Goal: Transaction & Acquisition: Subscribe to service/newsletter

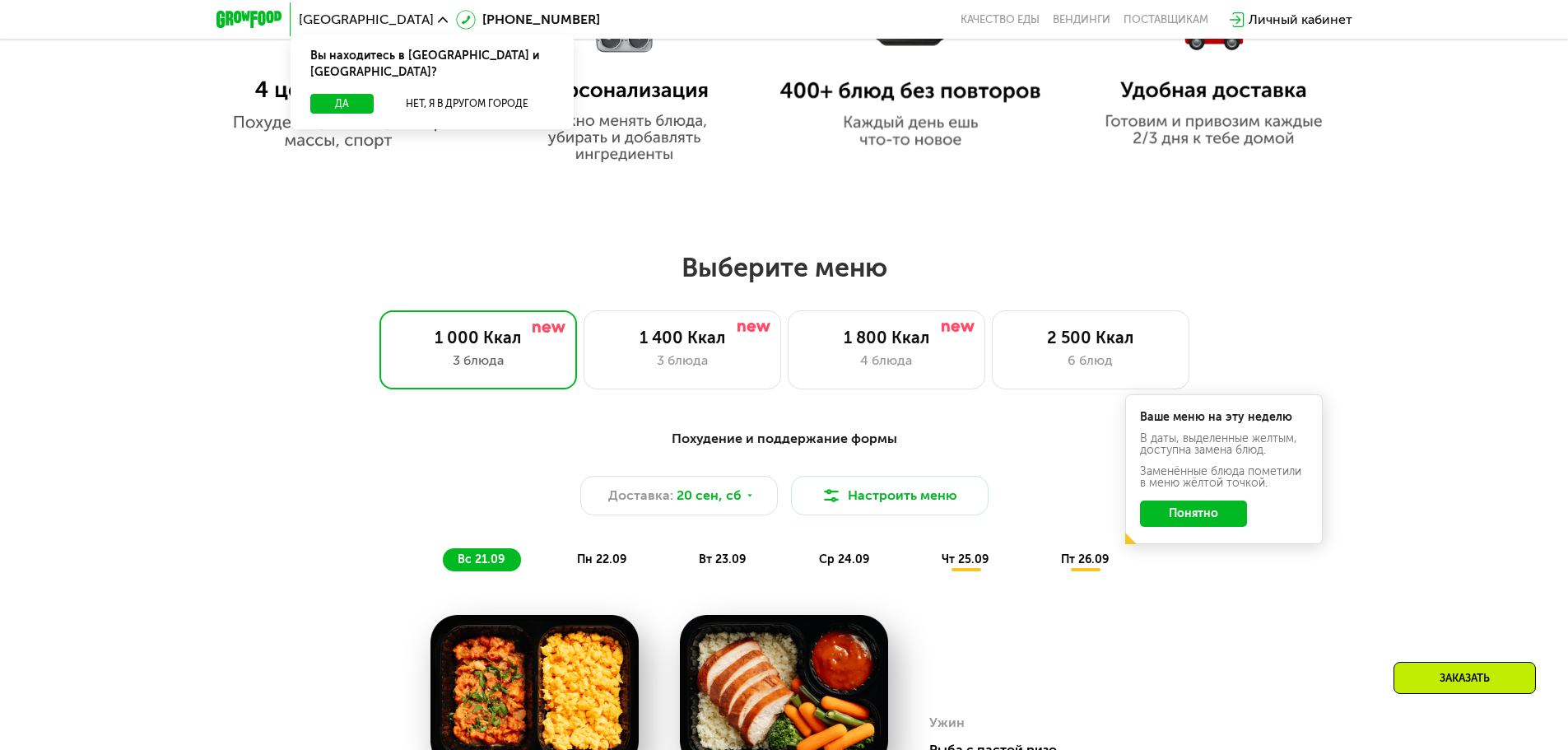
scroll to position [1152, 0]
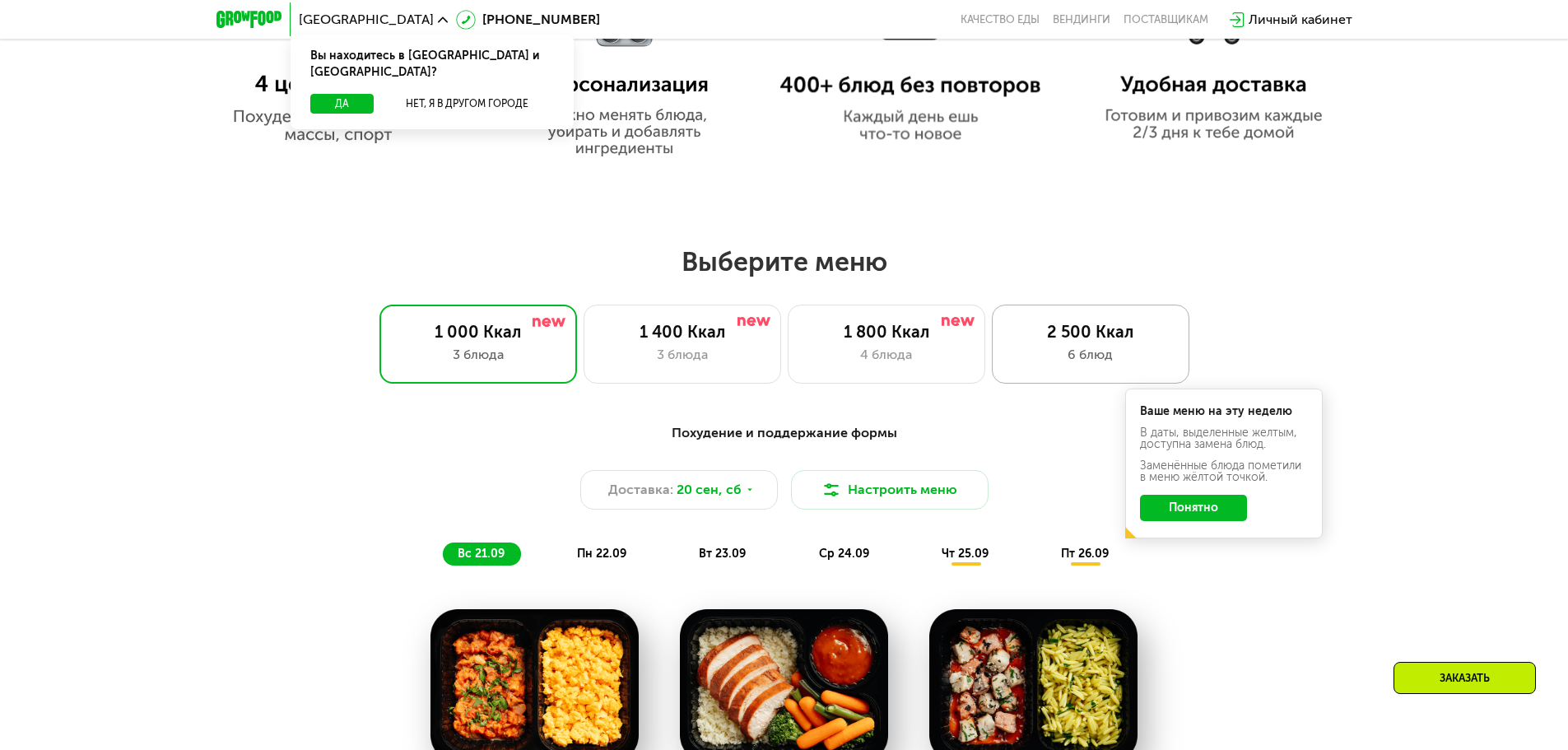
click at [1085, 337] on div "2 500 Ккал" at bounding box center [1090, 331] width 163 height 20
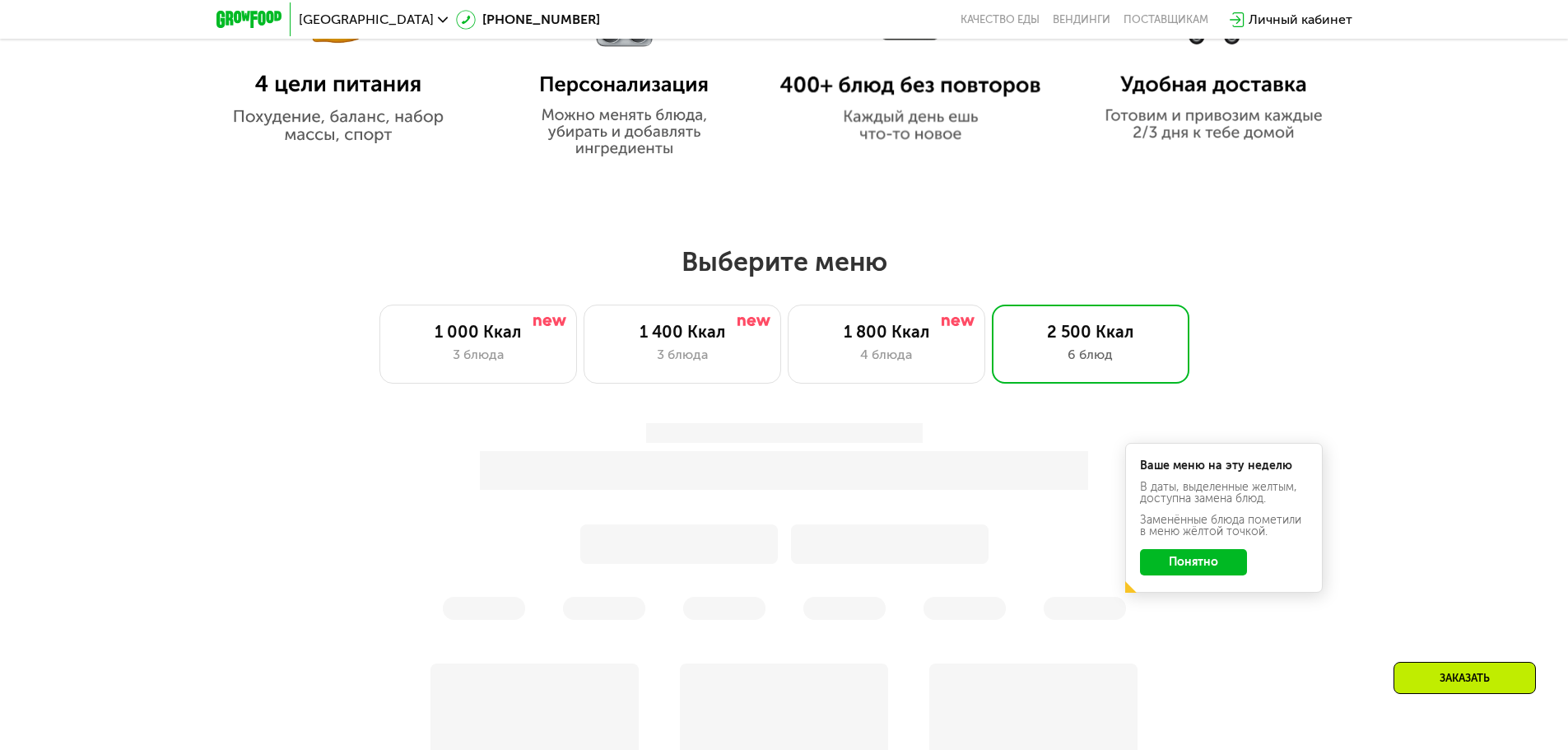
click at [1176, 566] on div at bounding box center [784, 522] width 974 height 197
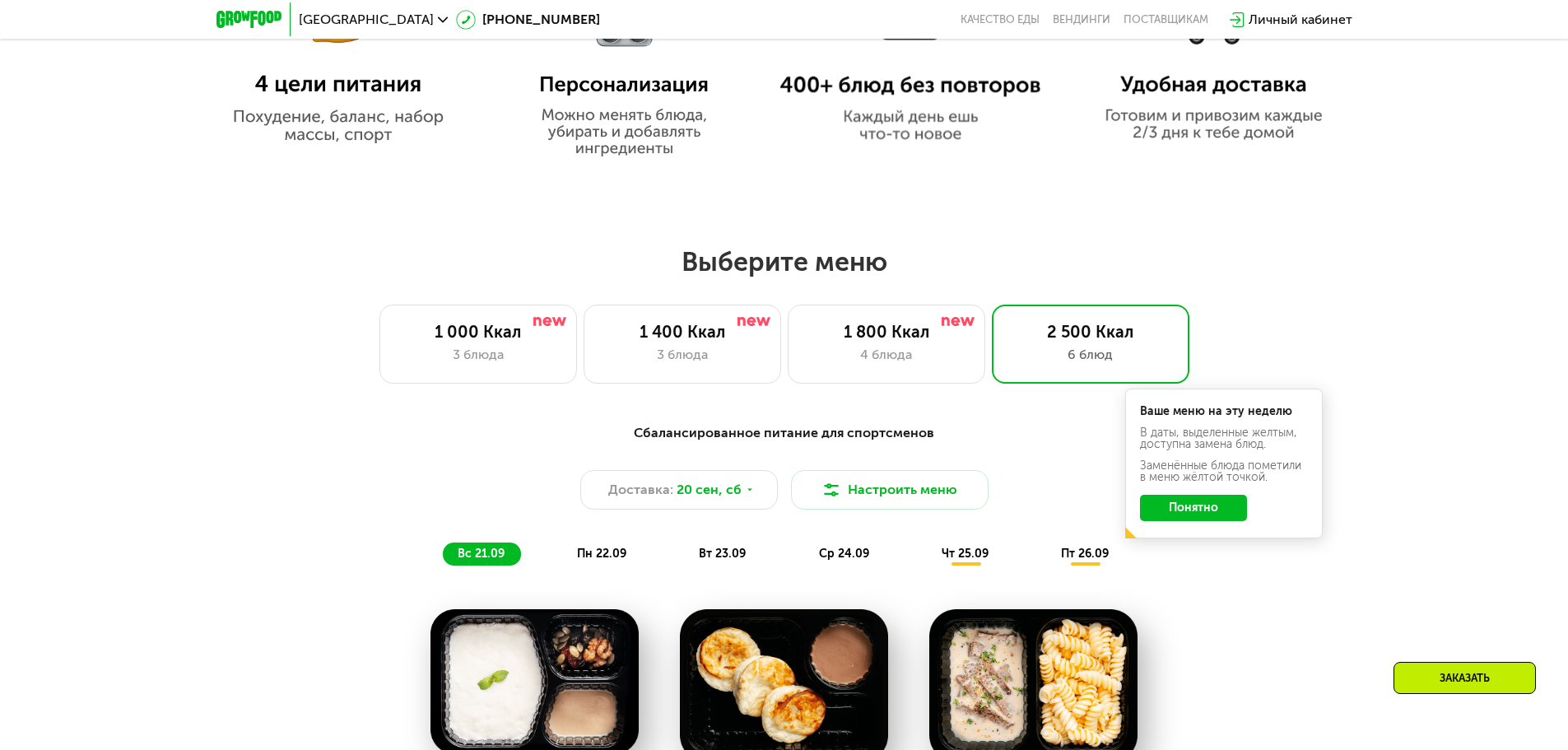
click at [1178, 511] on button "Понятно" at bounding box center [1193, 507] width 107 height 26
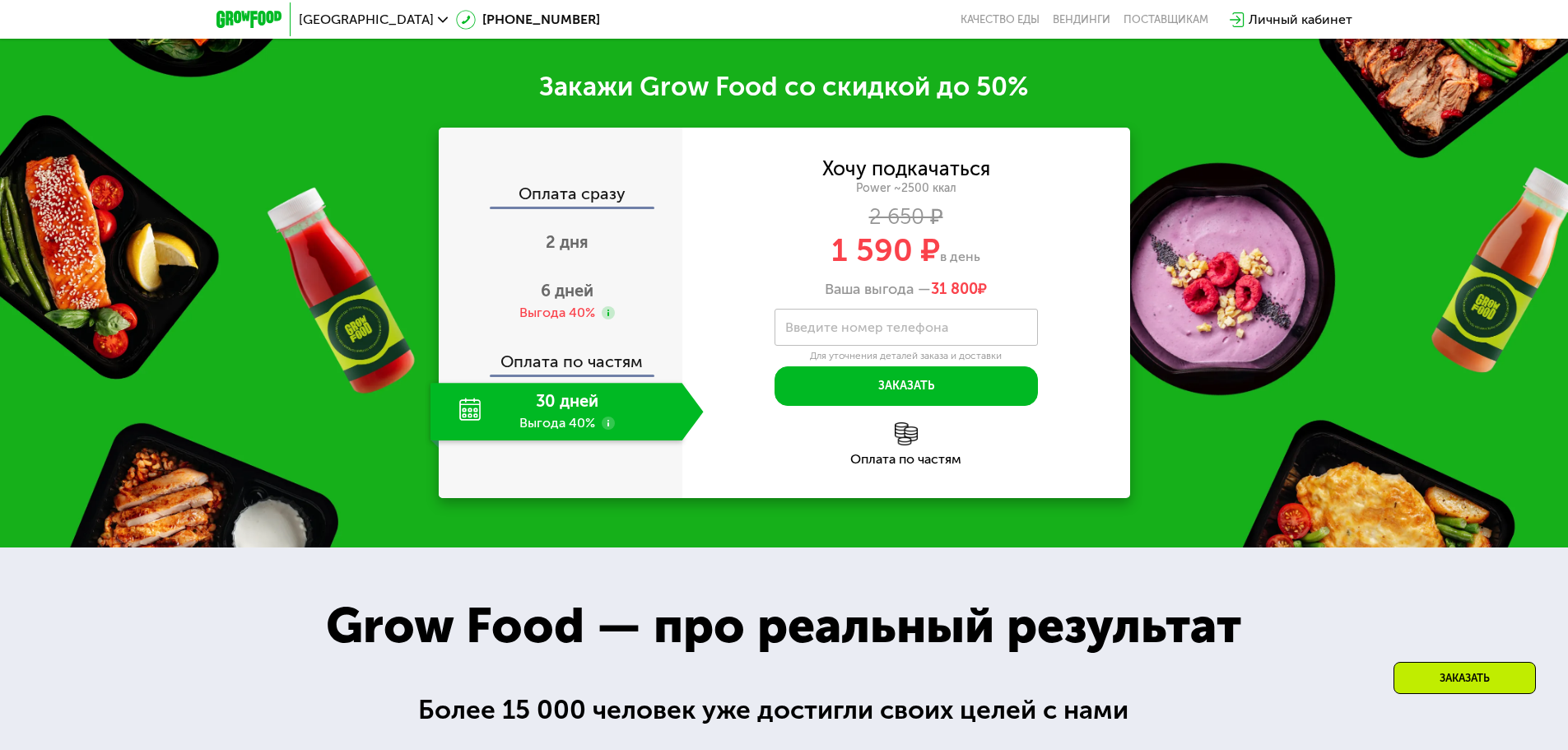
scroll to position [2551, 0]
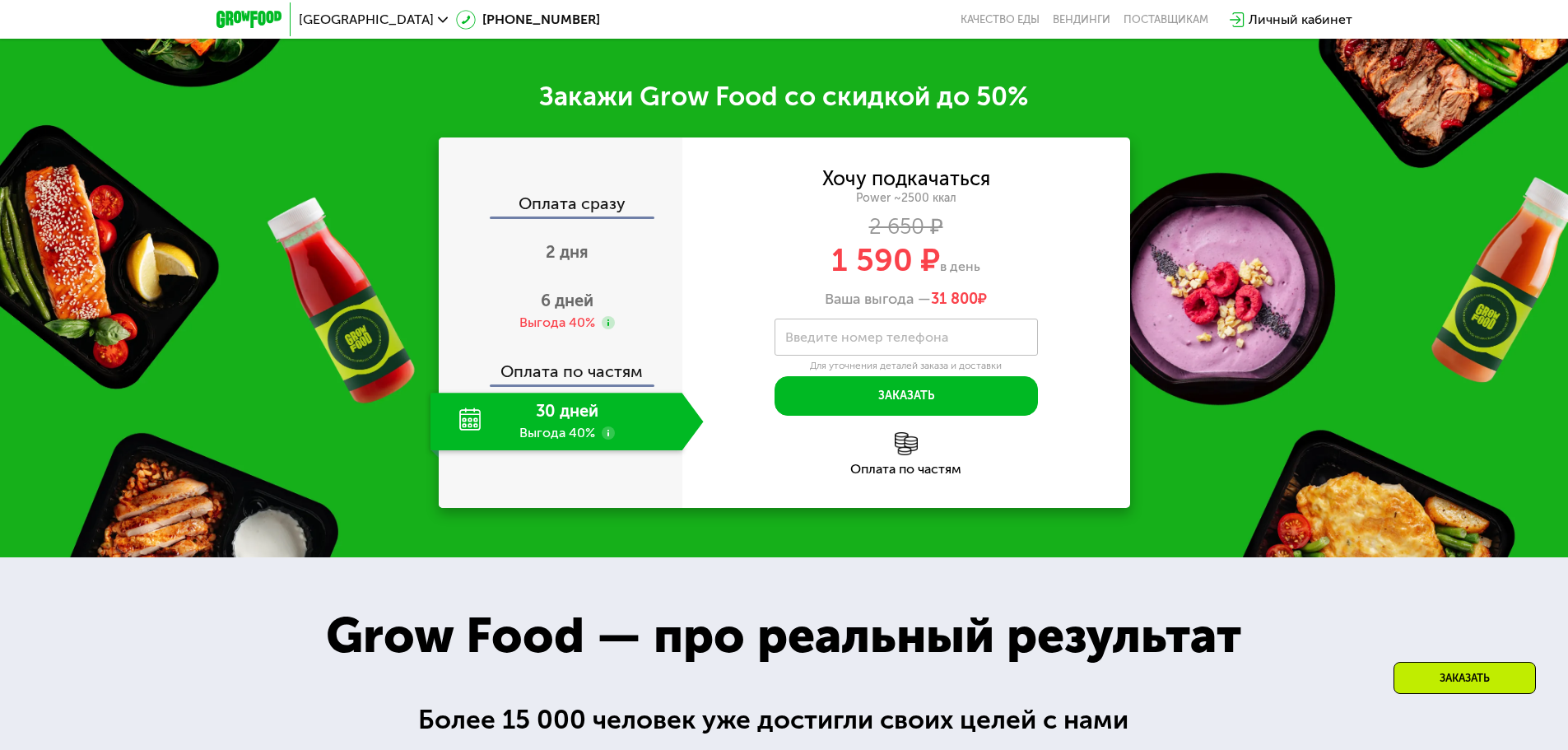
click at [557, 428] on div "30 дней Выгода 40%" at bounding box center [556, 422] width 252 height 58
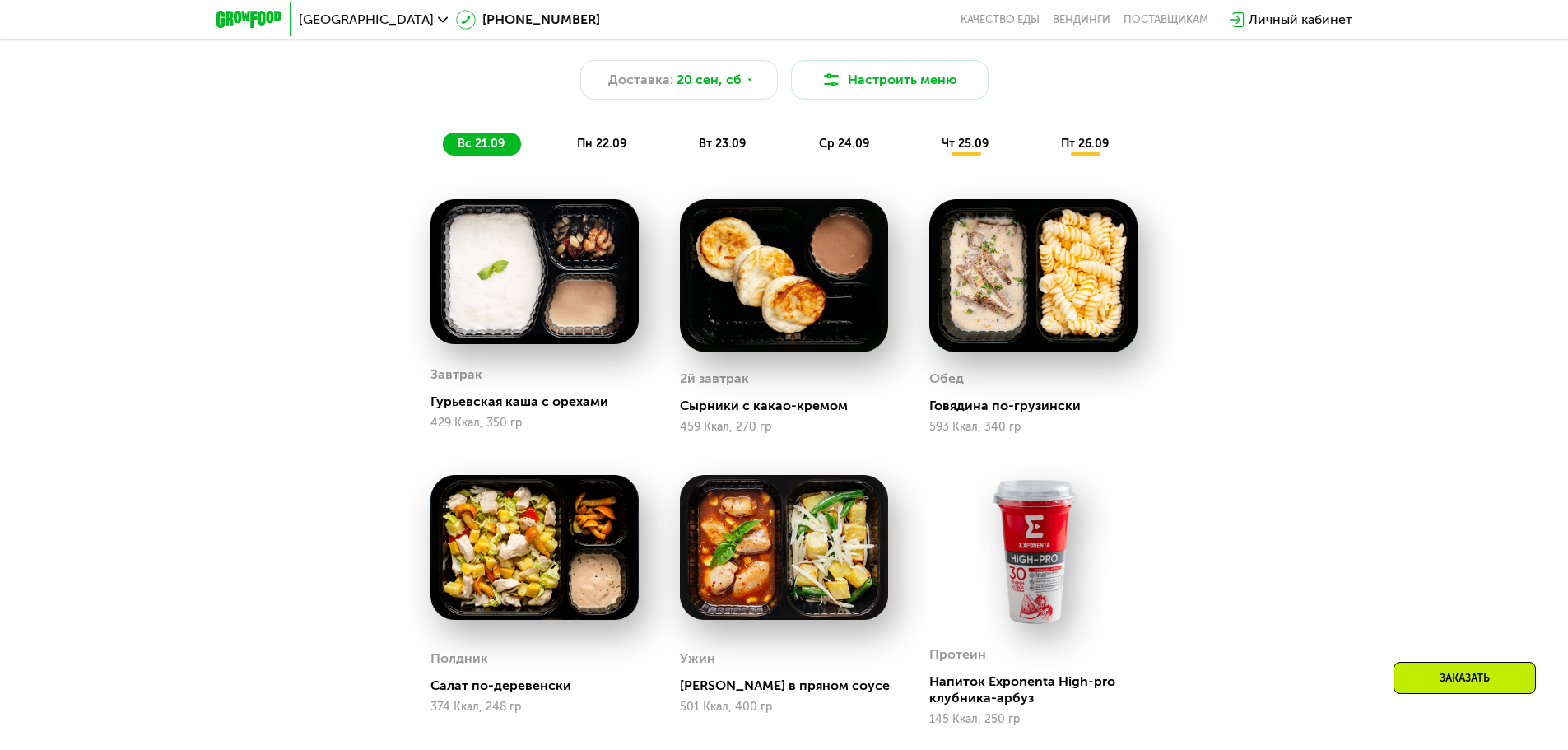
scroll to position [1481, 0]
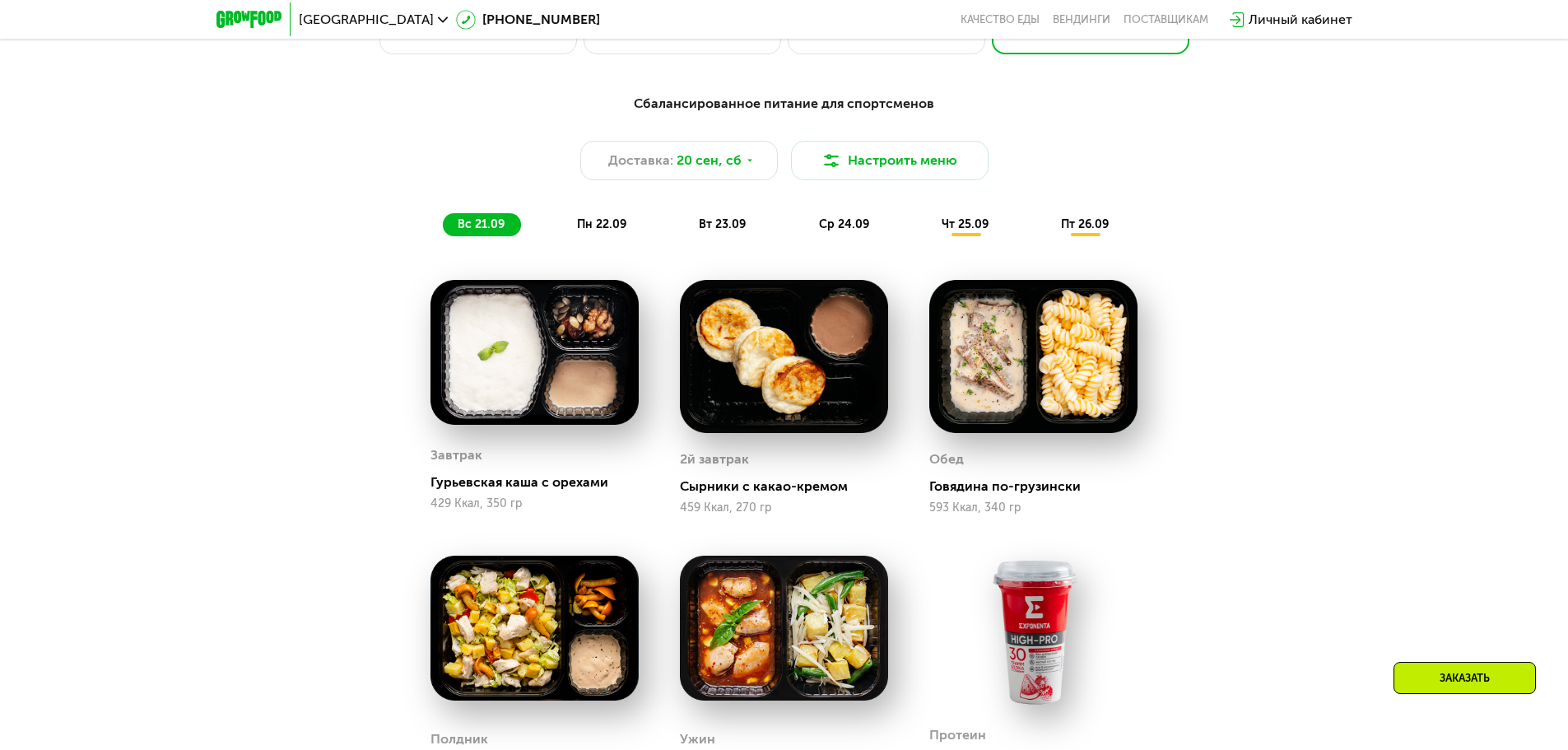
click at [568, 232] on div "пн 22.09" at bounding box center [602, 224] width 81 height 23
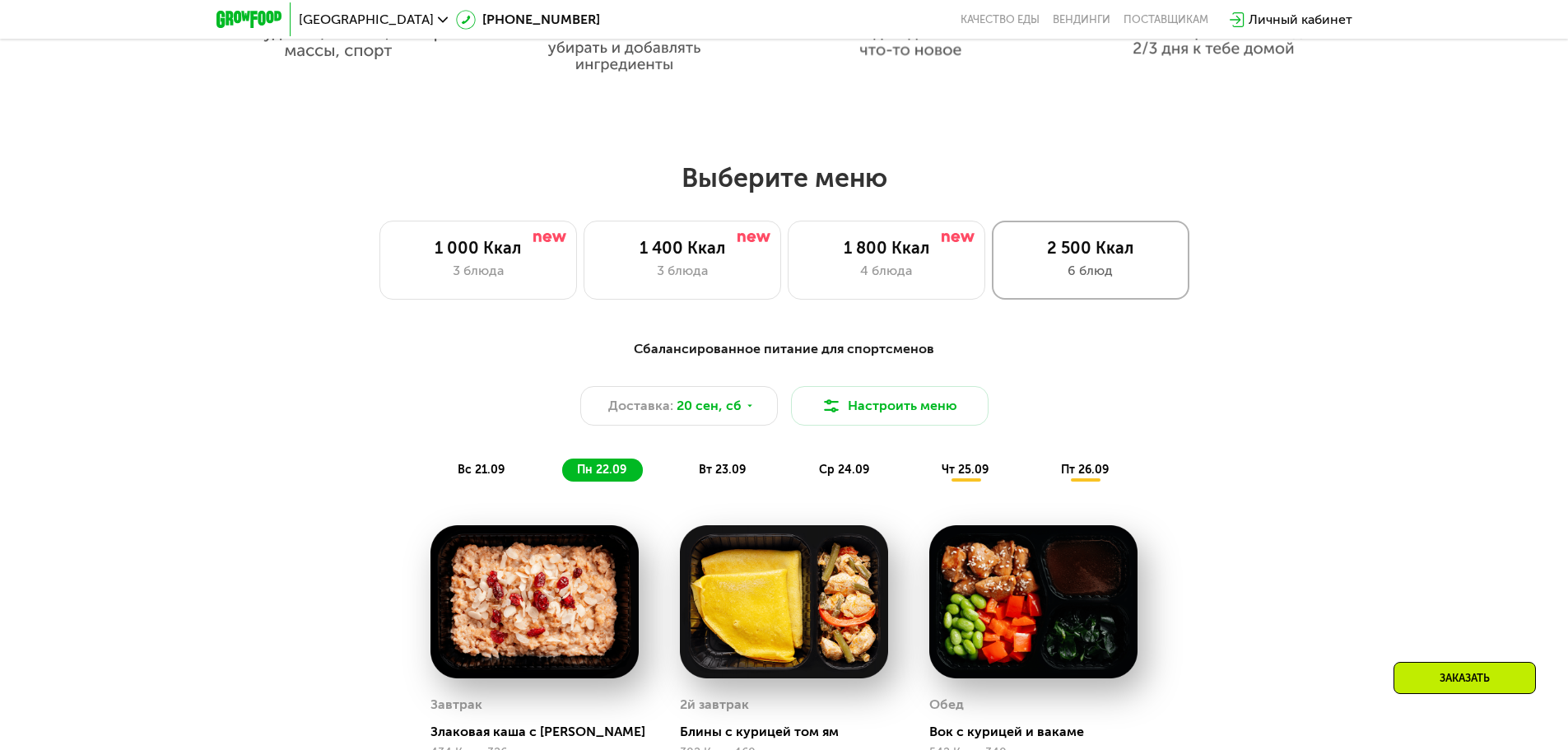
scroll to position [1234, 0]
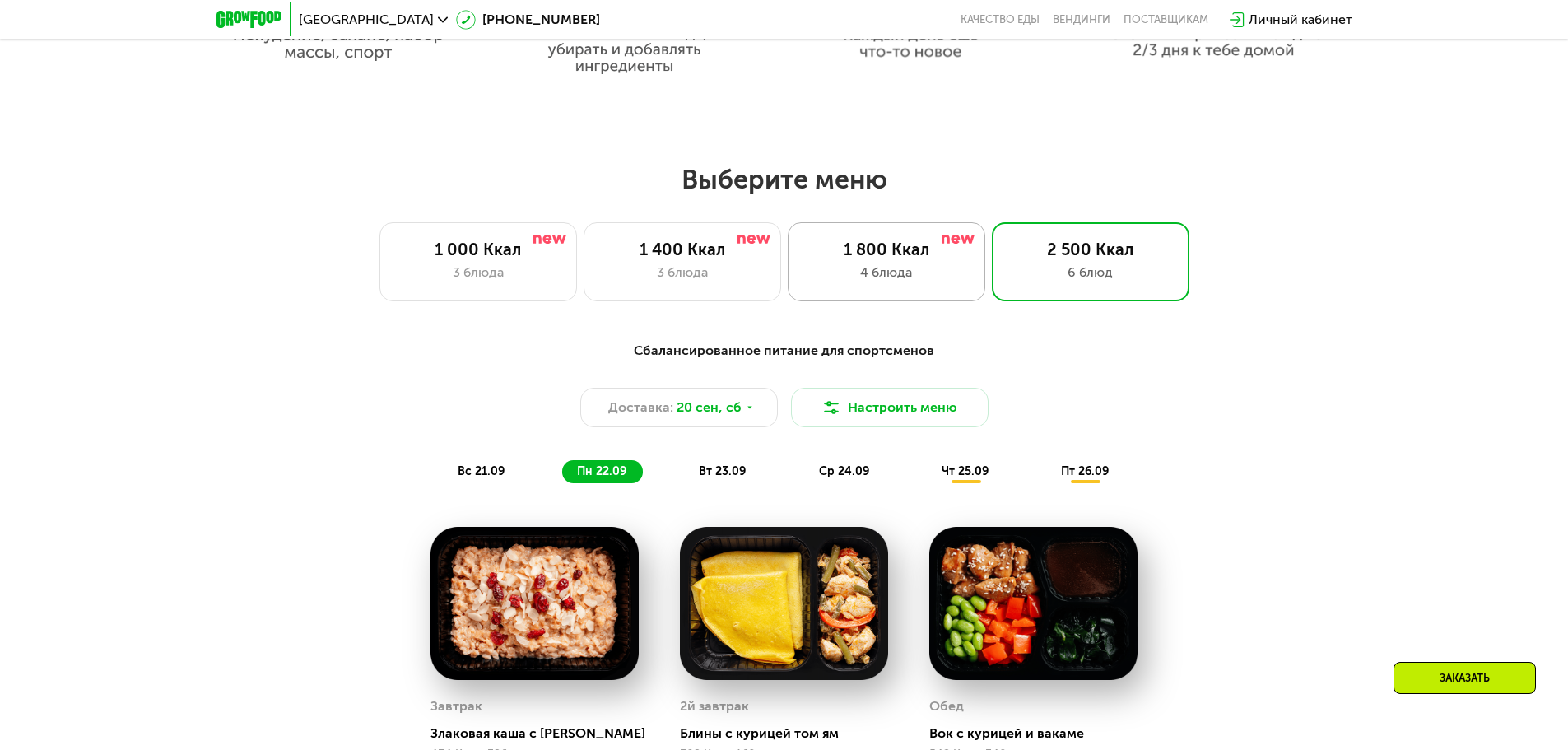
click at [893, 258] on div "1 800 Ккал" at bounding box center [887, 249] width 163 height 20
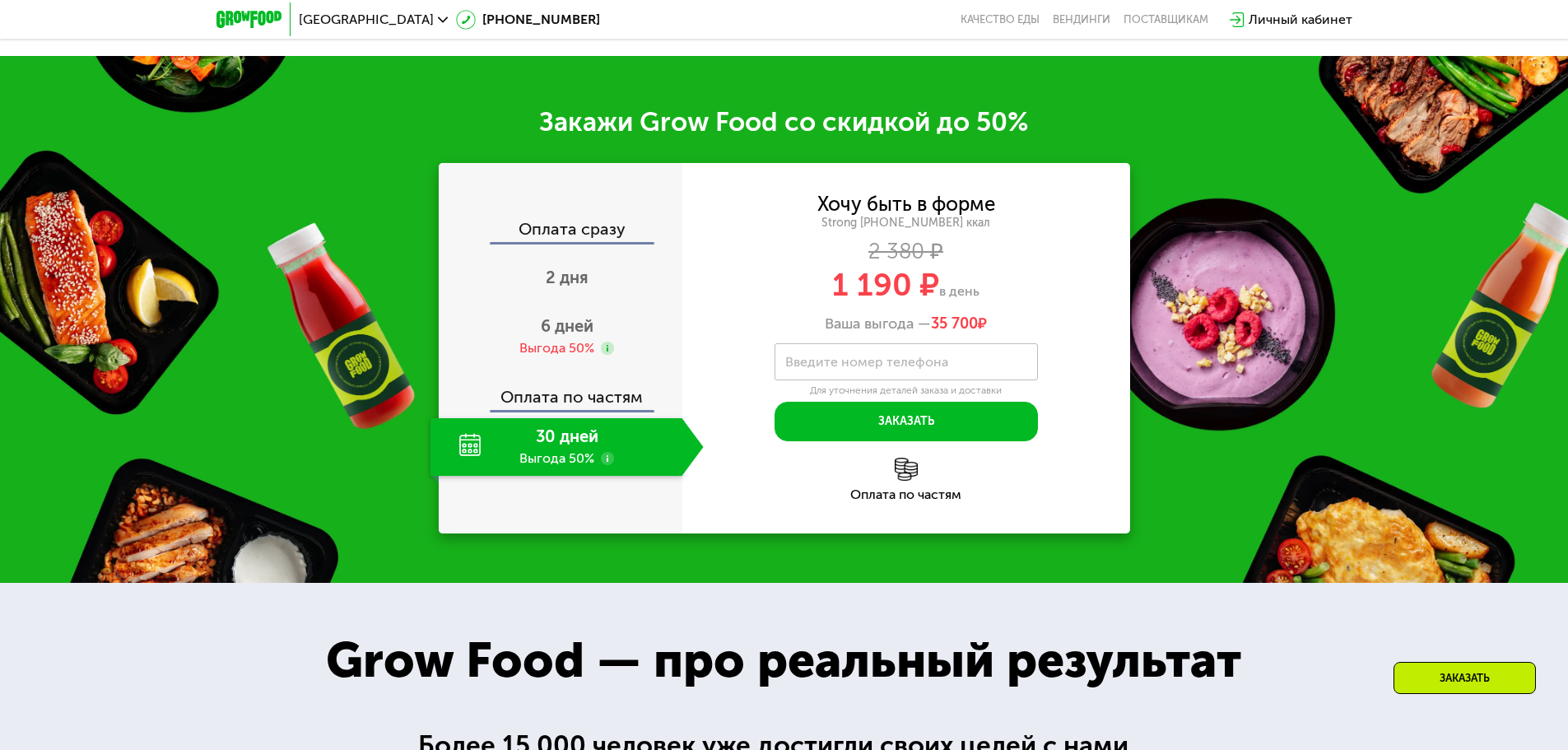
scroll to position [1811, 0]
